Goal: Information Seeking & Learning: Check status

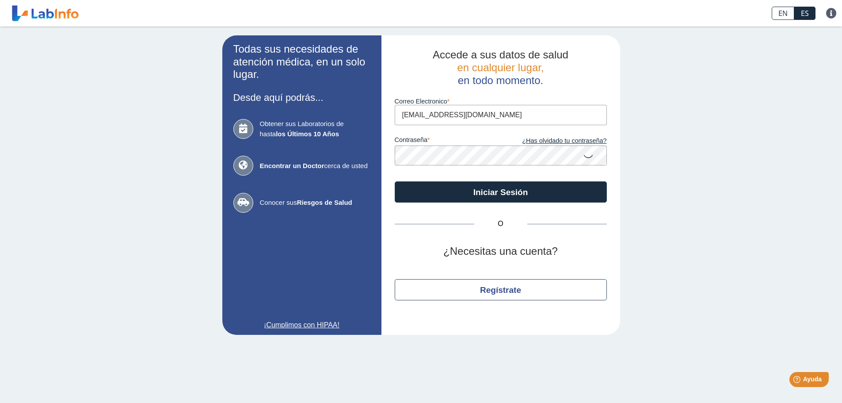
type input "[EMAIL_ADDRESS][DOMAIN_NAME]"
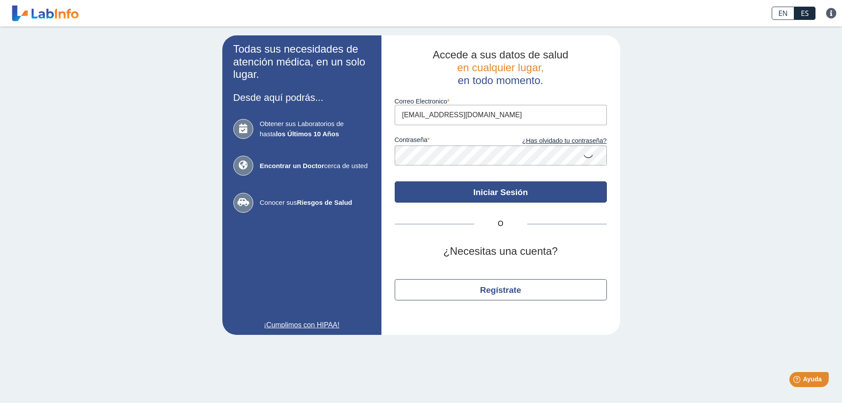
click at [492, 192] on button "Iniciar Sesión" at bounding box center [501, 191] width 212 height 21
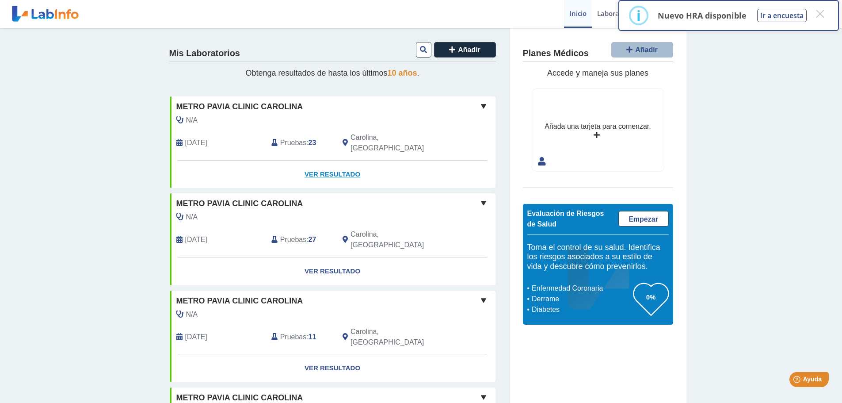
click at [328, 161] on link "Ver Resultado" at bounding box center [333, 174] width 326 height 28
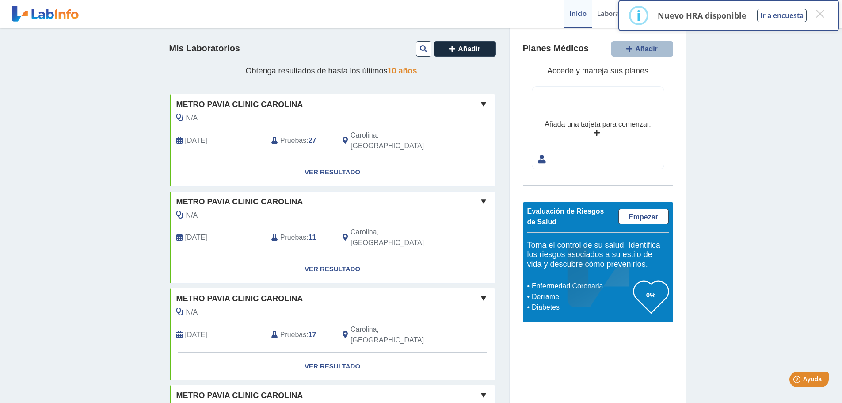
click at [395, 69] on span "10 años" at bounding box center [403, 70] width 30 height 9
click at [172, 46] on h4 "Mis Laboratorios" at bounding box center [204, 48] width 71 height 11
click at [451, 43] on button "Añadir" at bounding box center [465, 48] width 62 height 15
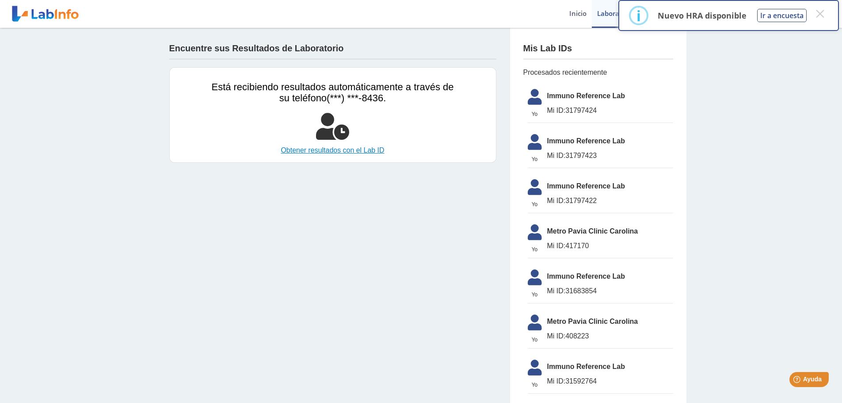
click at [309, 148] on link "Obtener resultados con el Lab ID" at bounding box center [333, 150] width 242 height 11
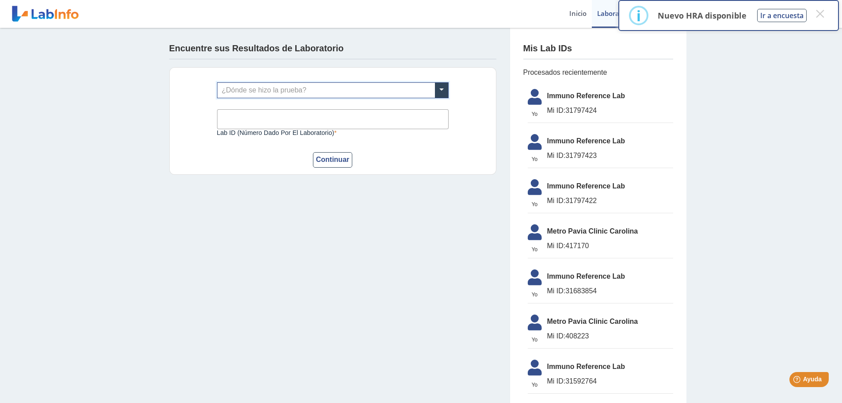
click at [274, 84] on input "text" at bounding box center [332, 90] width 231 height 15
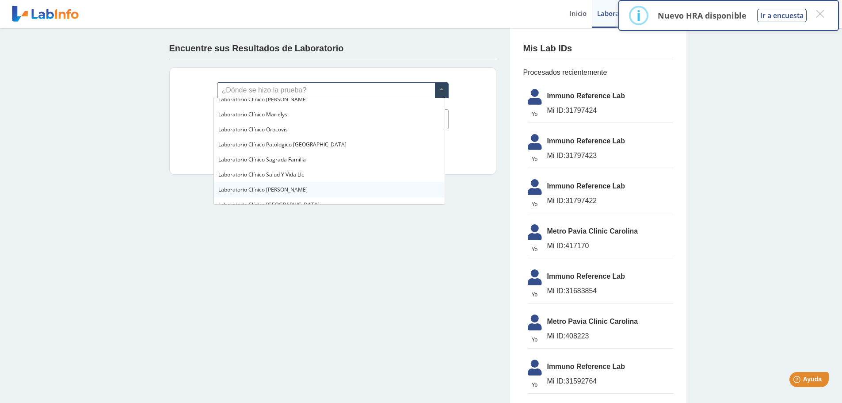
scroll to position [486, 0]
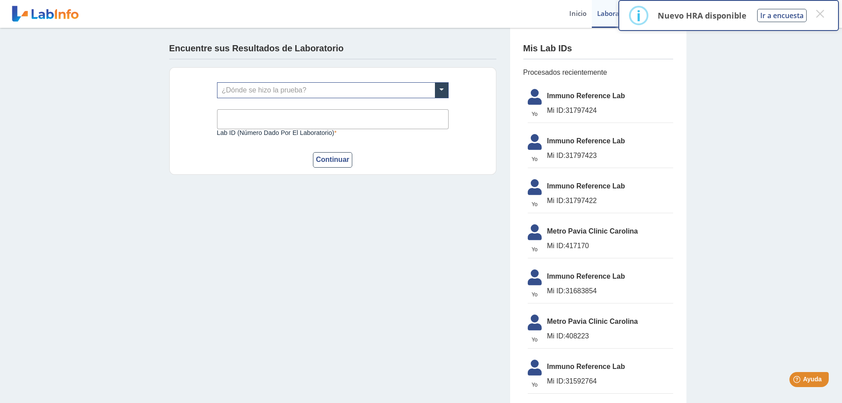
click at [18, 12] on link at bounding box center [45, 14] width 73 height 22
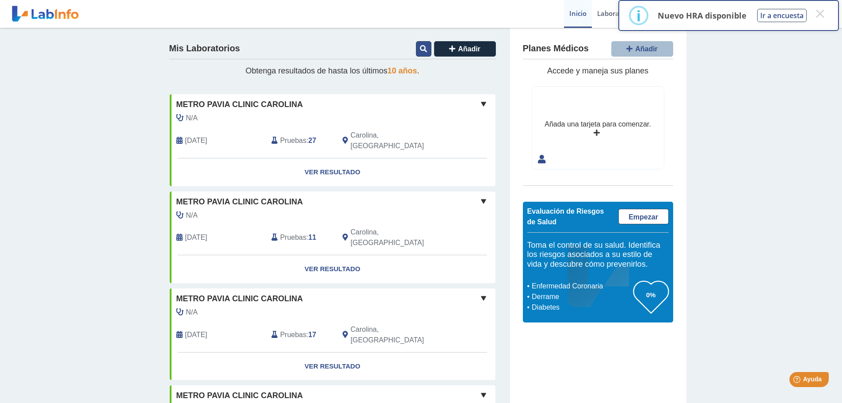
click at [423, 44] on button at bounding box center [423, 48] width 15 height 15
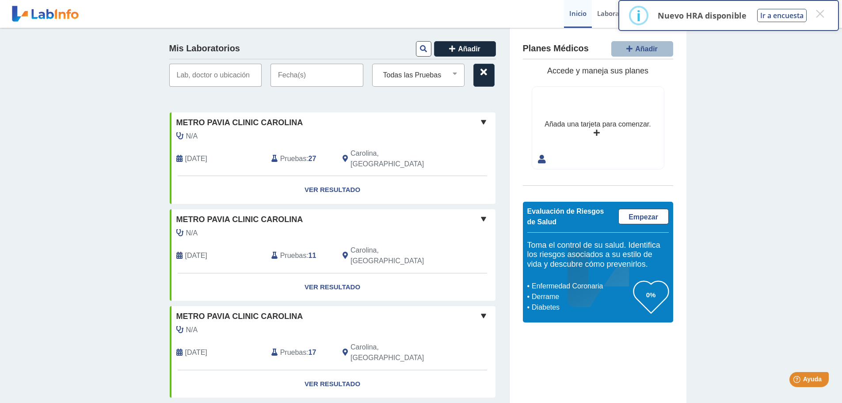
click at [301, 79] on input "text" at bounding box center [316, 75] width 93 height 23
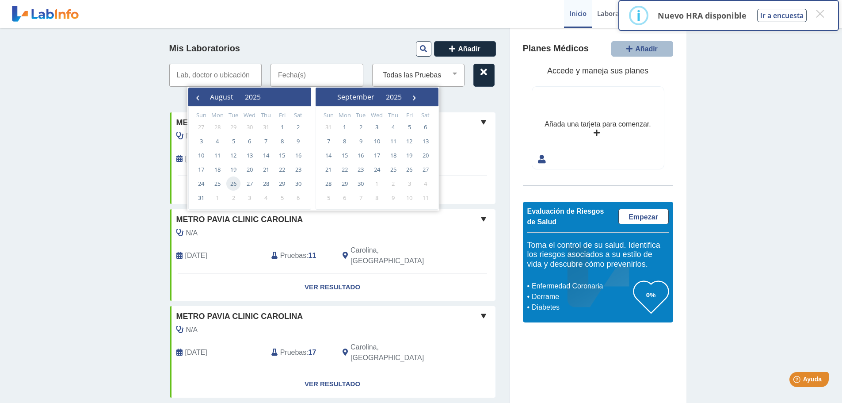
click at [228, 182] on span "26" at bounding box center [233, 183] width 14 height 14
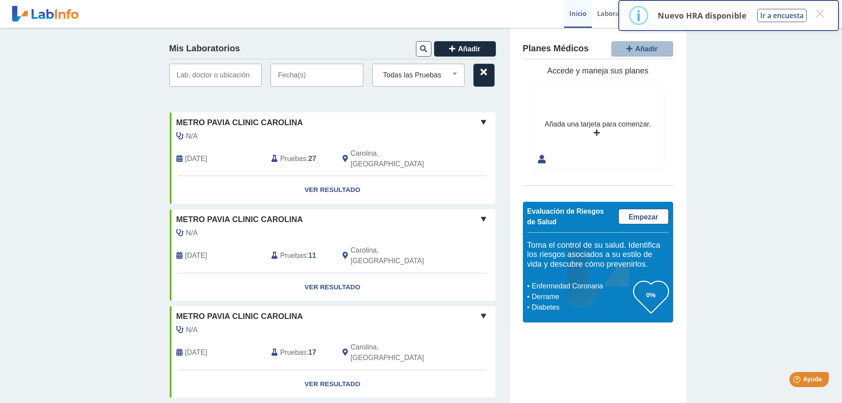
click at [308, 80] on input "text" at bounding box center [316, 75] width 93 height 23
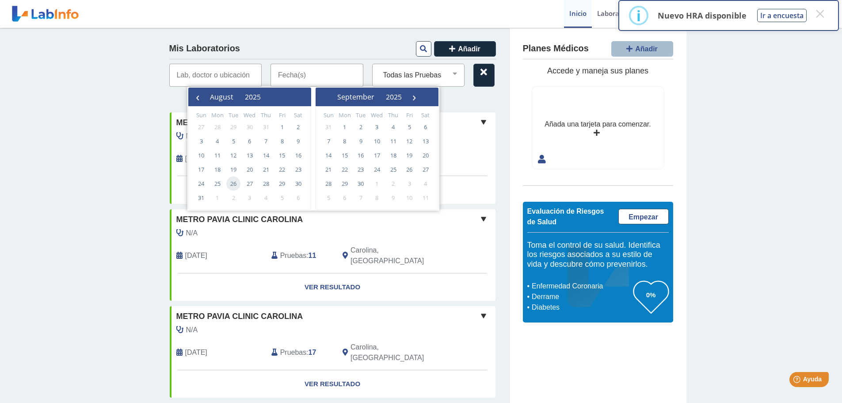
click at [234, 178] on span "26" at bounding box center [233, 183] width 14 height 14
type input "[DATE] - [DATE]"
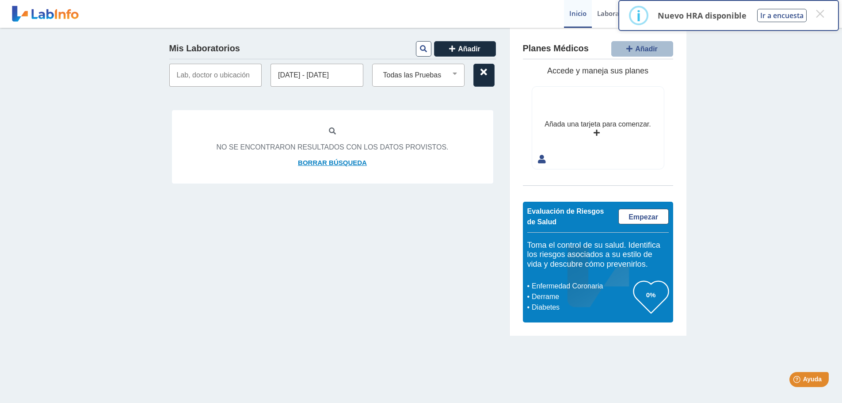
click at [305, 162] on link "Borrar búsqueda" at bounding box center [332, 163] width 69 height 10
select select
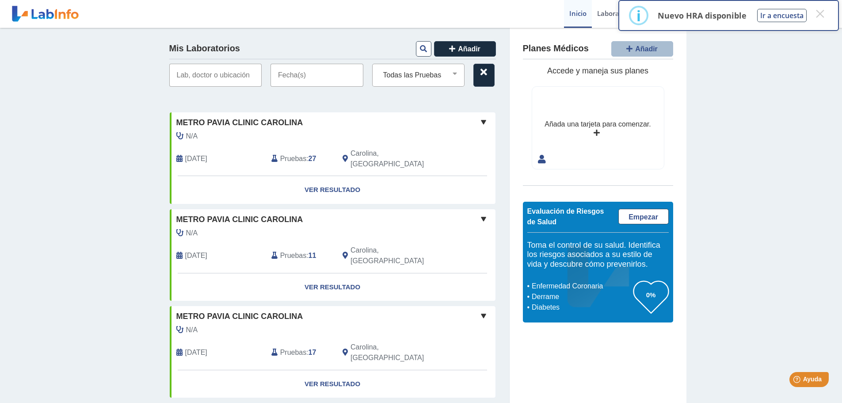
click at [300, 73] on input "text" at bounding box center [316, 75] width 93 height 23
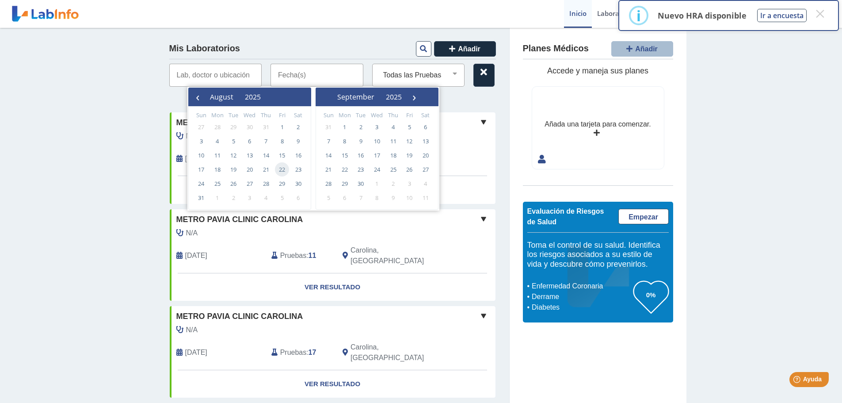
click at [282, 173] on span "22" at bounding box center [282, 169] width 14 height 14
click at [460, 72] on select "Todas las Pruebas alp isoenzimes (serum) [PERSON_NAME] test (serum) anti - ccp …" at bounding box center [422, 74] width 85 height 11
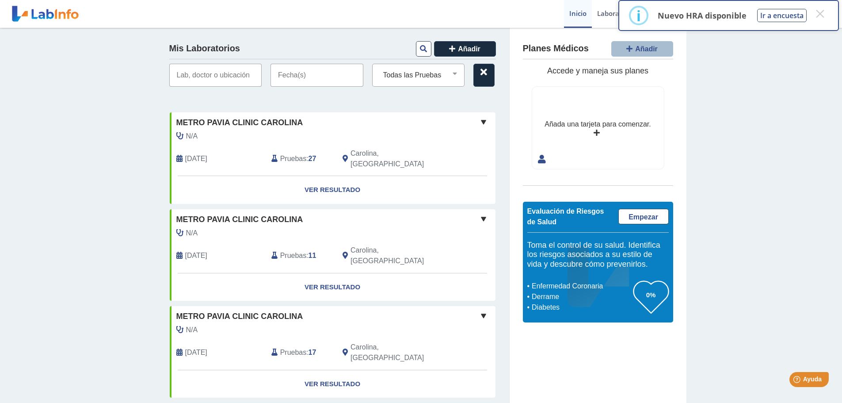
click at [305, 82] on input "text" at bounding box center [316, 75] width 93 height 23
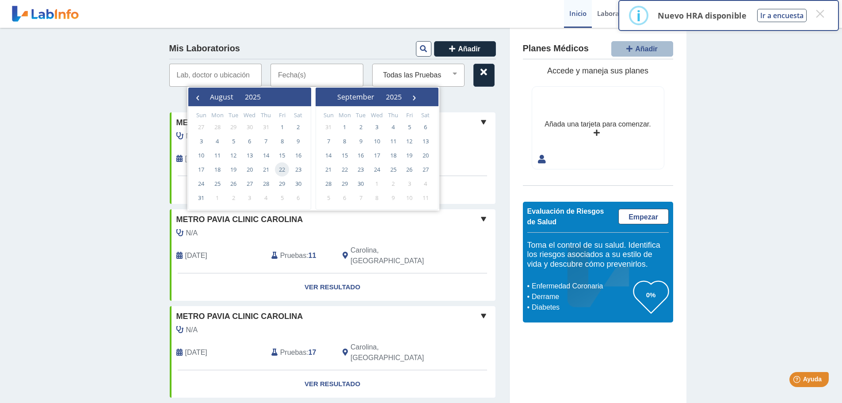
click at [281, 168] on span "22" at bounding box center [282, 169] width 14 height 14
click at [279, 168] on span "22" at bounding box center [282, 169] width 14 height 14
type input "[DATE] - [DATE]"
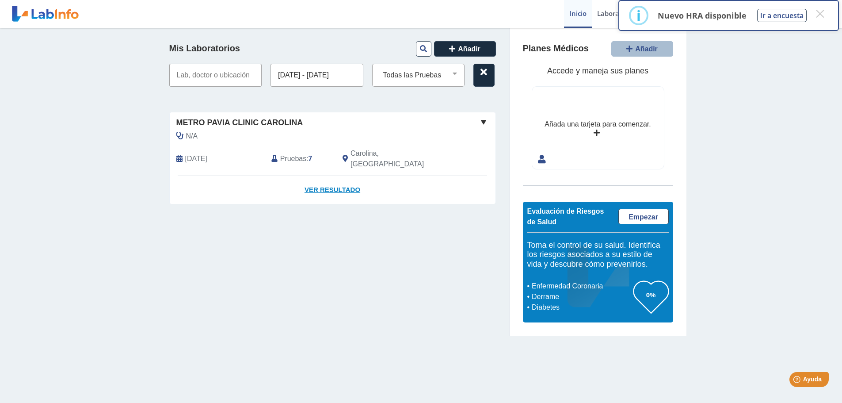
click at [324, 176] on link "Ver Resultado" at bounding box center [333, 190] width 326 height 28
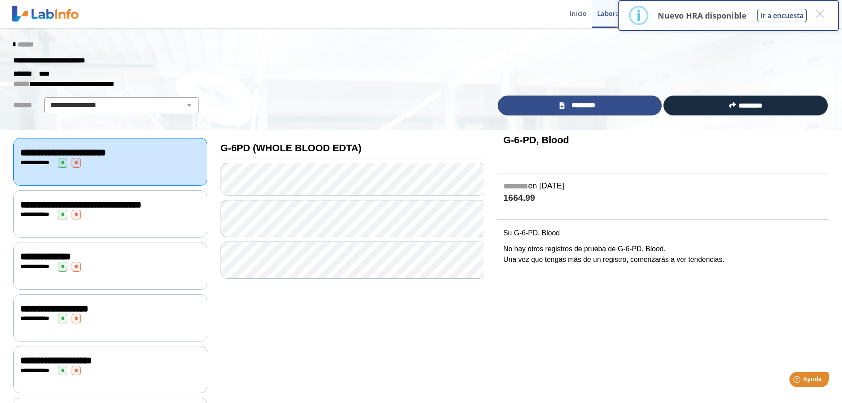
click at [551, 107] on link "*********" at bounding box center [580, 105] width 164 height 20
